Goal: Use online tool/utility: Use online tool/utility

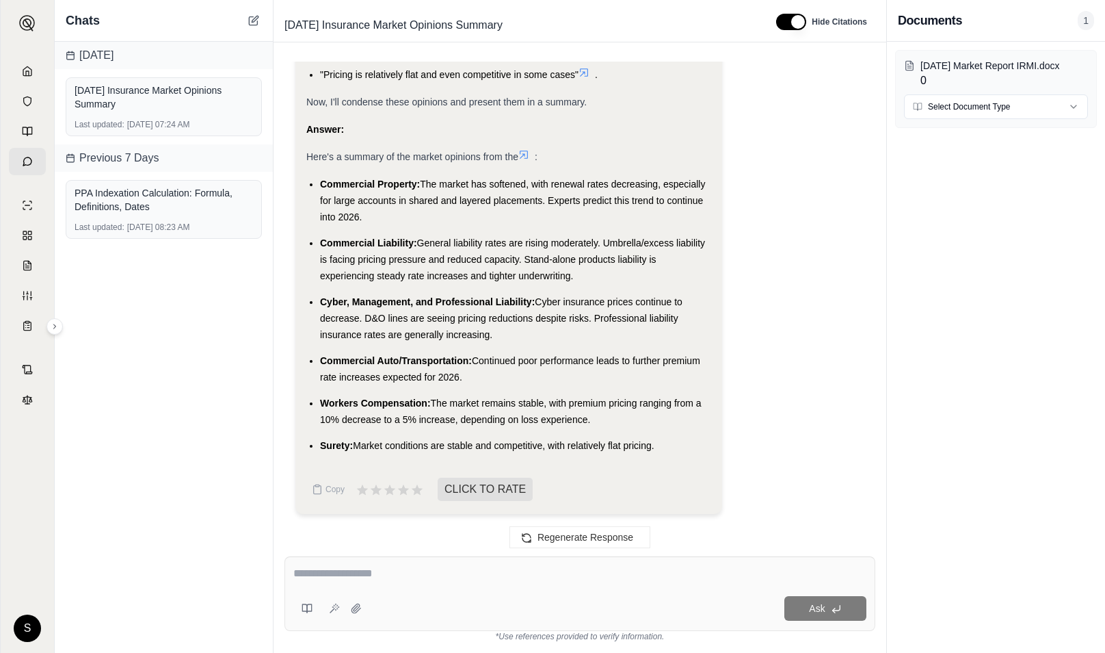
click at [914, 404] on div "[DATE] Market Report IRMI.docx 0 Select Document Type" at bounding box center [996, 347] width 218 height 611
click at [906, 241] on div "[DATE] Market Report IRMI.docx 0 Select Document Type" at bounding box center [996, 347] width 218 height 611
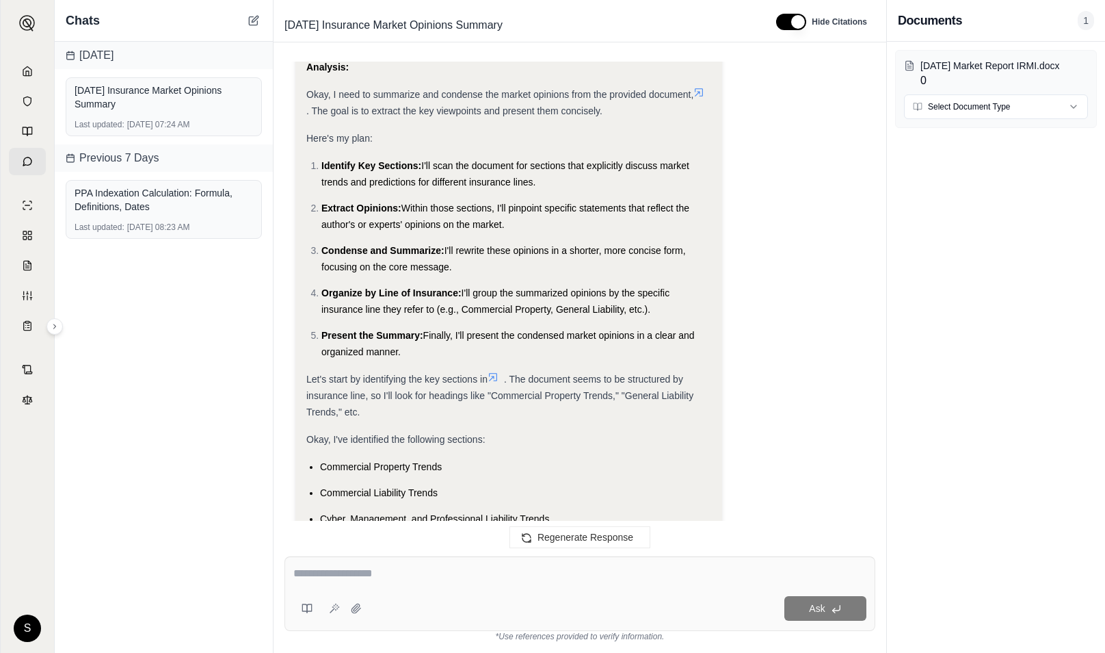
scroll to position [38, 0]
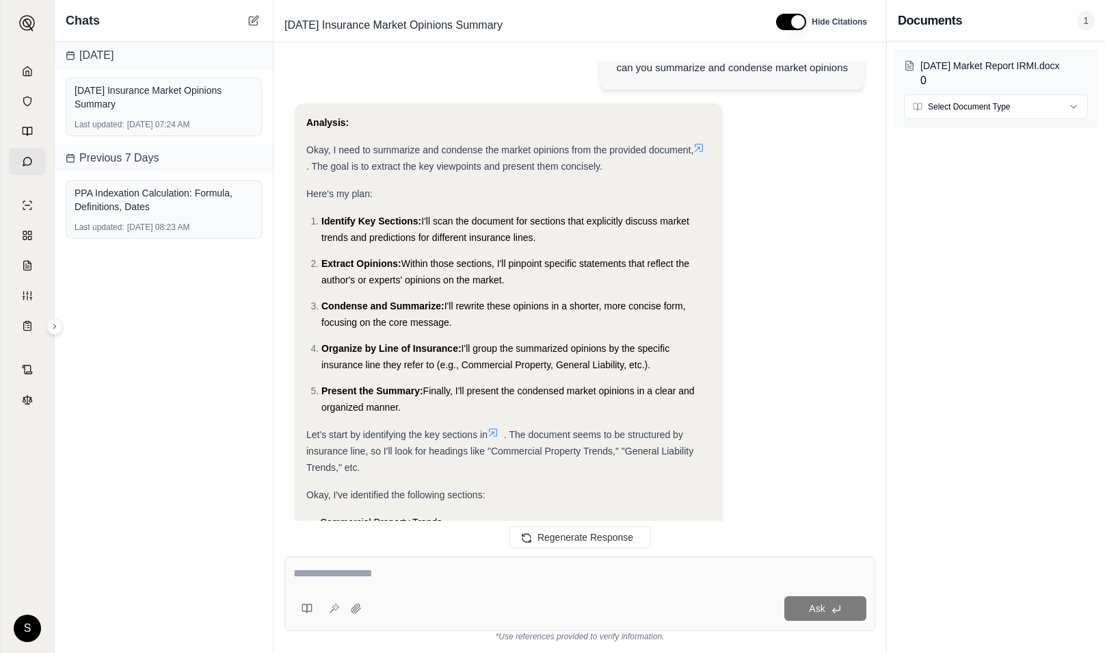
type button "on"
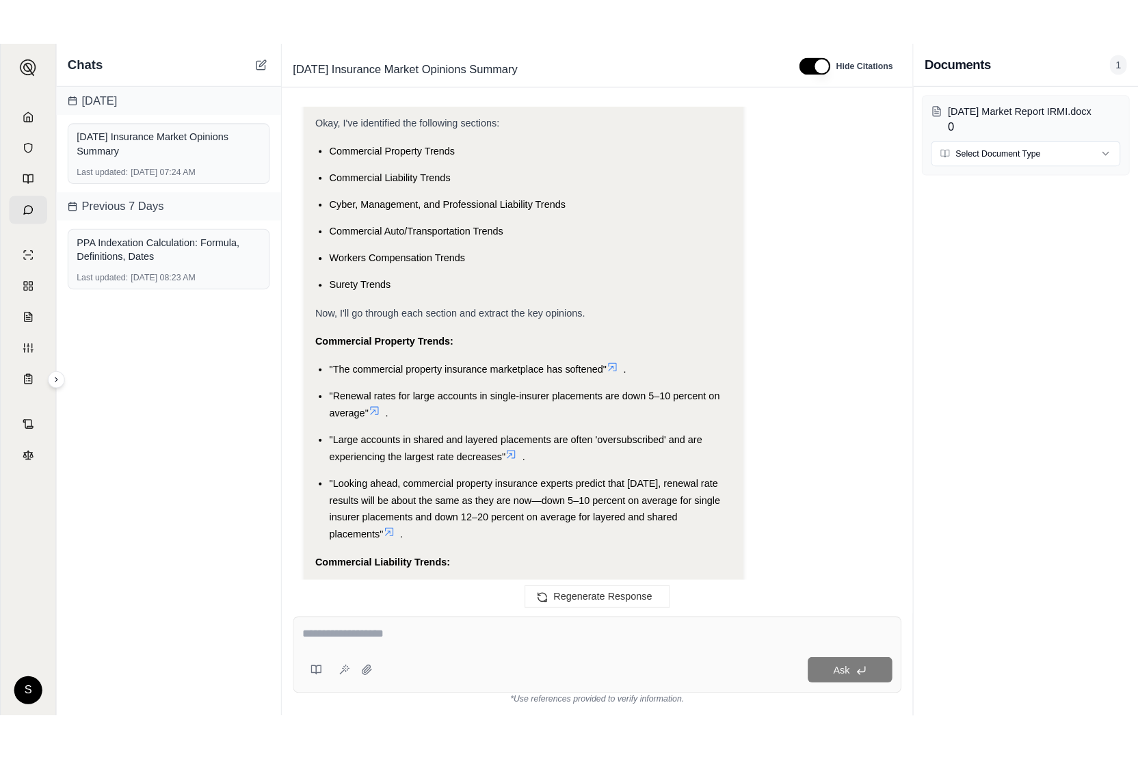
scroll to position [1385, 0]
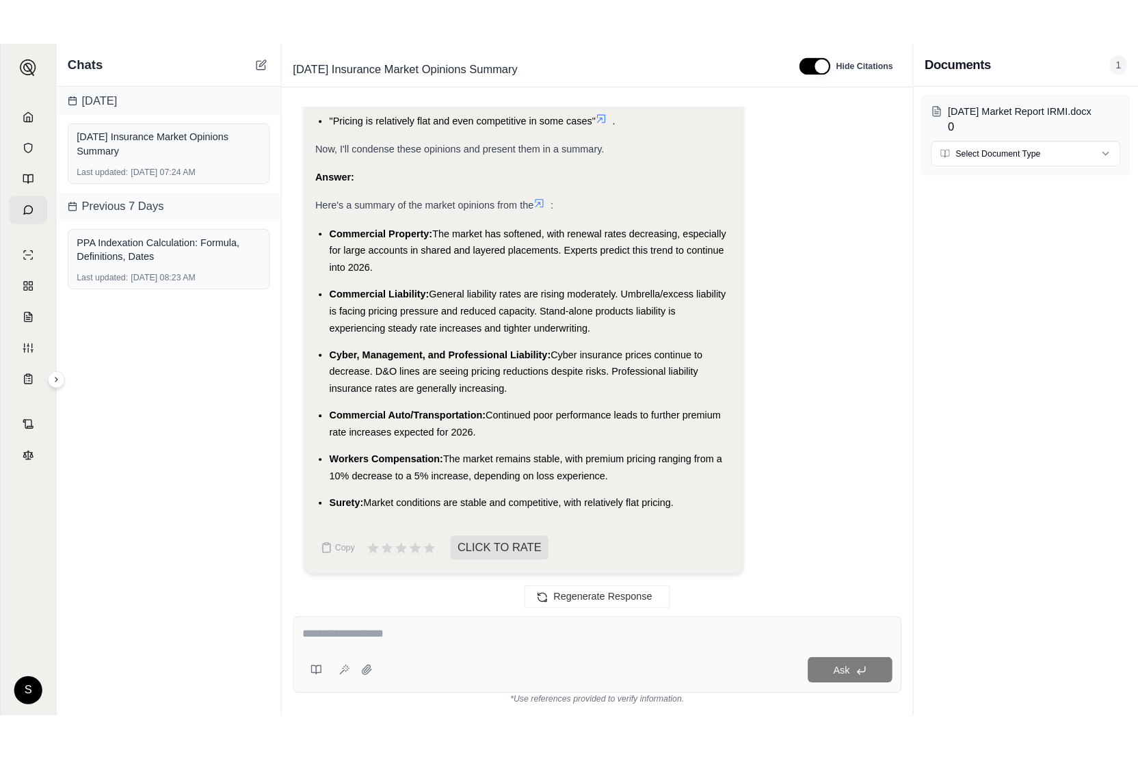
scroll to position [1213, 0]
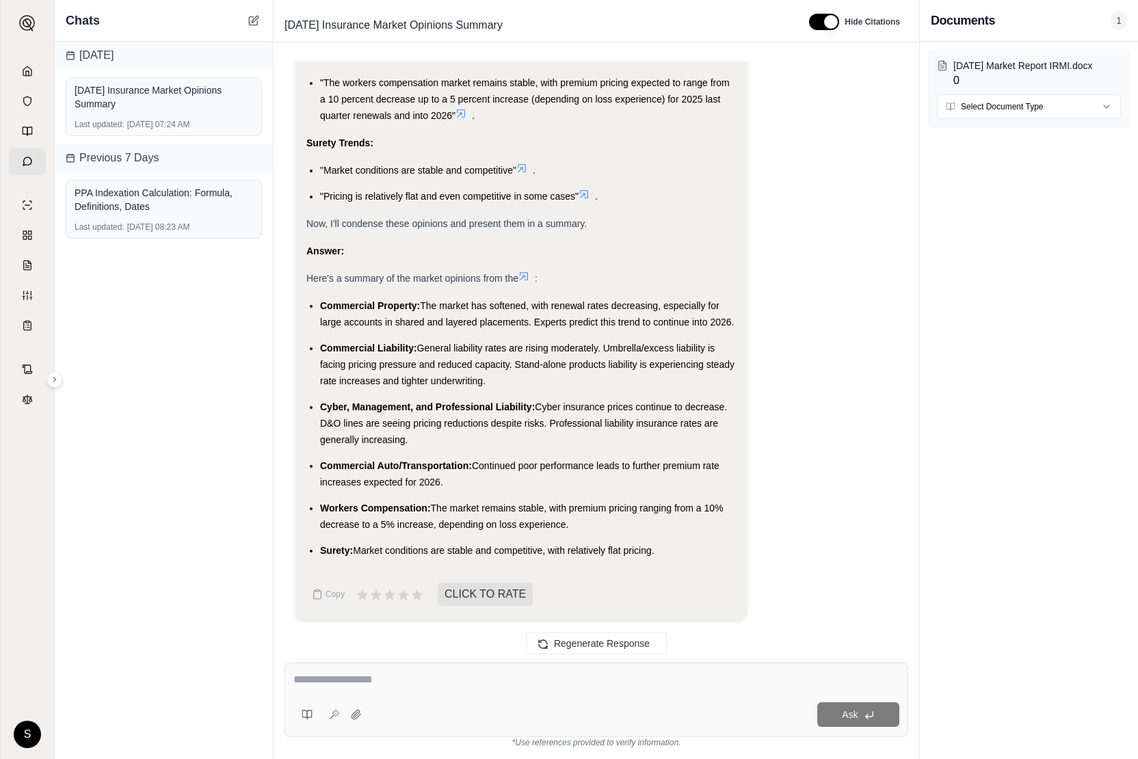
click at [476, 89] on li ""The workers compensation market remains stable, with premium pricing expected …" at bounding box center [528, 99] width 416 height 49
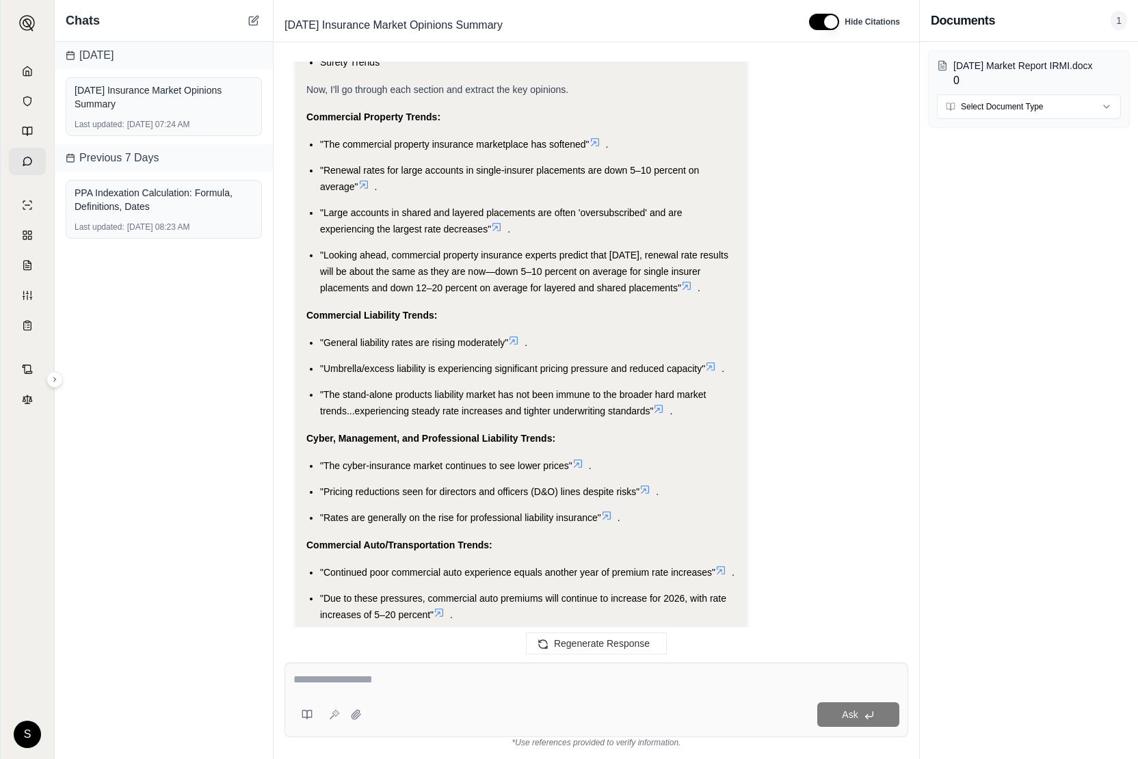
scroll to position [638, 0]
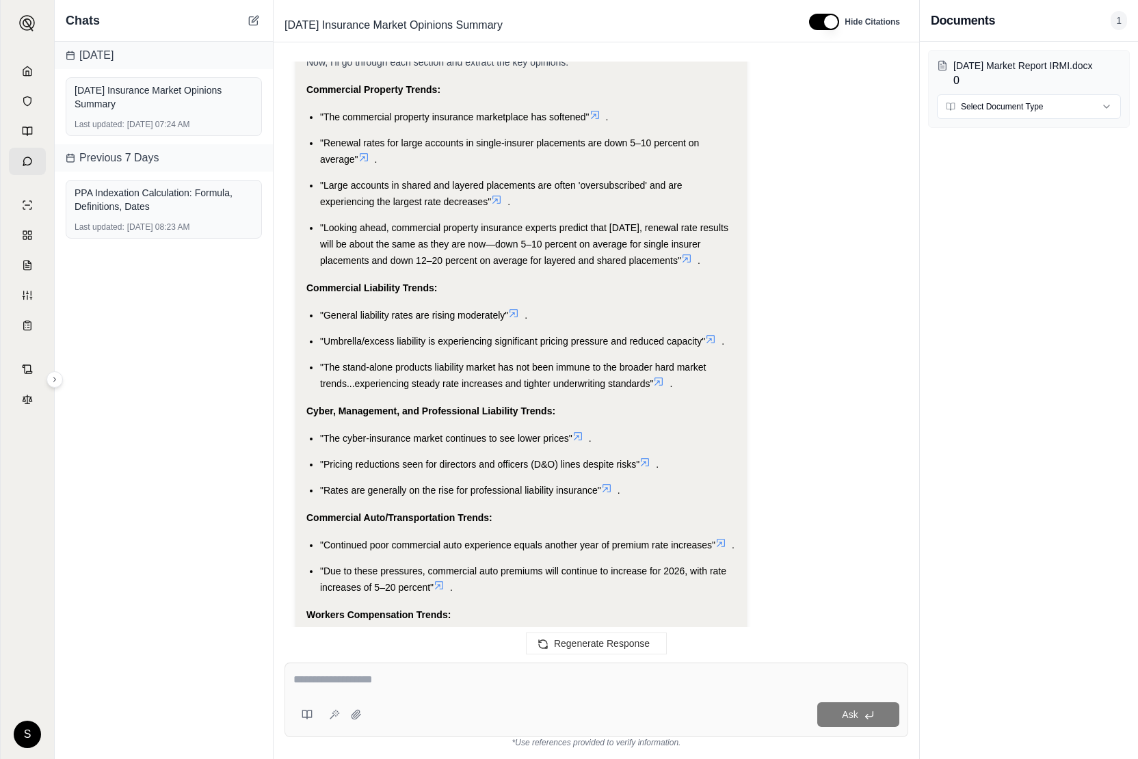
click at [860, 434] on div "Analysis: Okay, I need to summarize and condense the market opinions from the p…" at bounding box center [596, 346] width 602 height 1687
